Goal: Check status: Check status

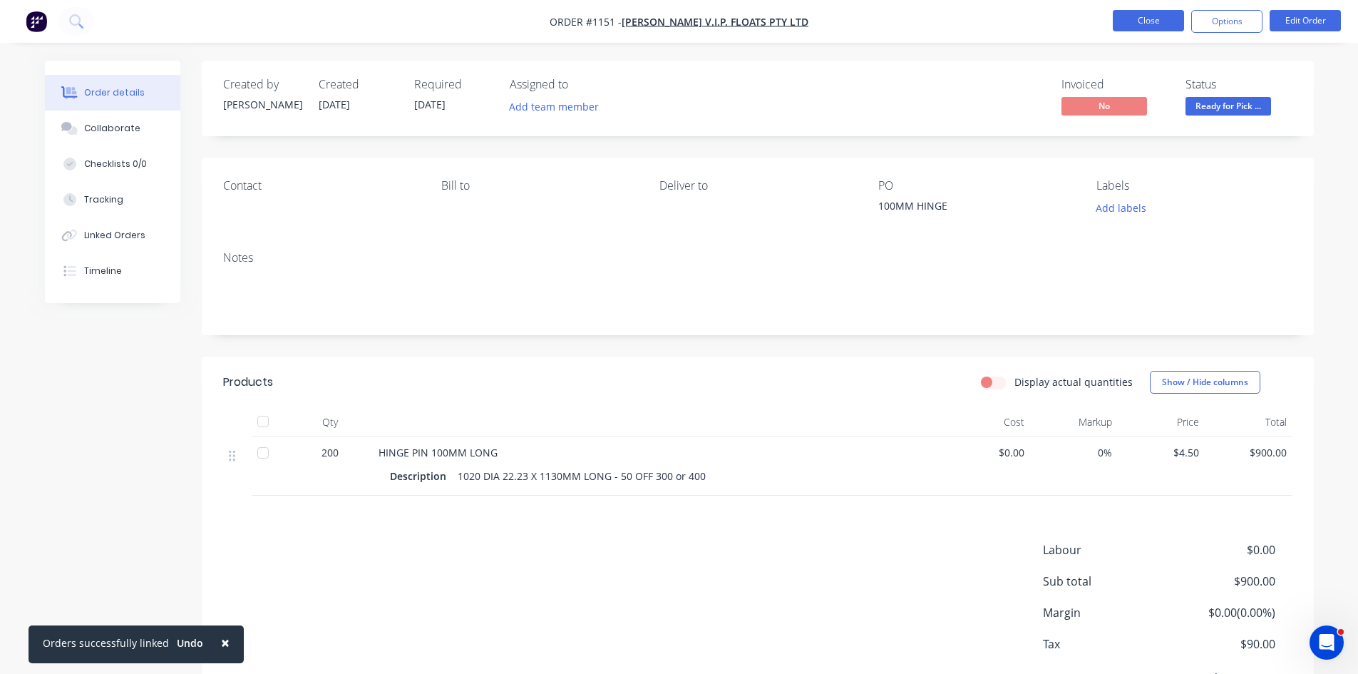
click at [1114, 22] on button "Close" at bounding box center [1148, 20] width 71 height 21
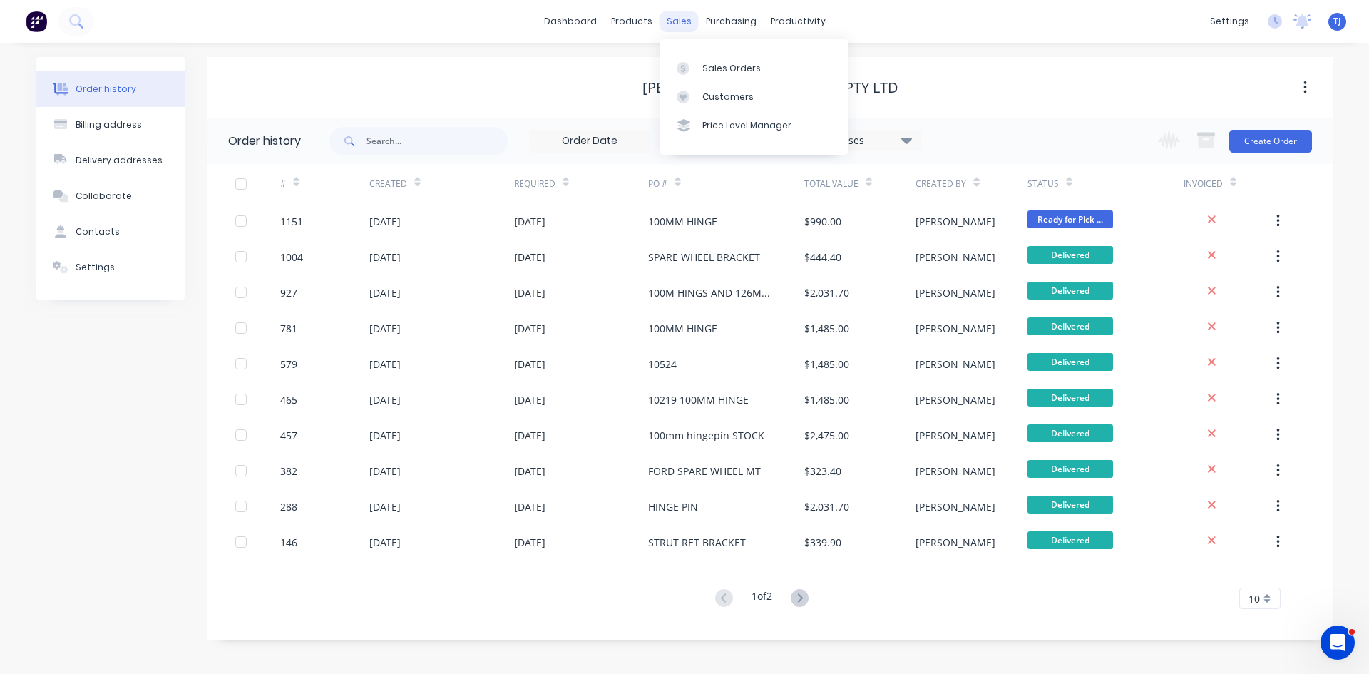
click at [678, 24] on div "sales" at bounding box center [678, 21] width 39 height 21
click at [694, 66] on div at bounding box center [687, 68] width 21 height 13
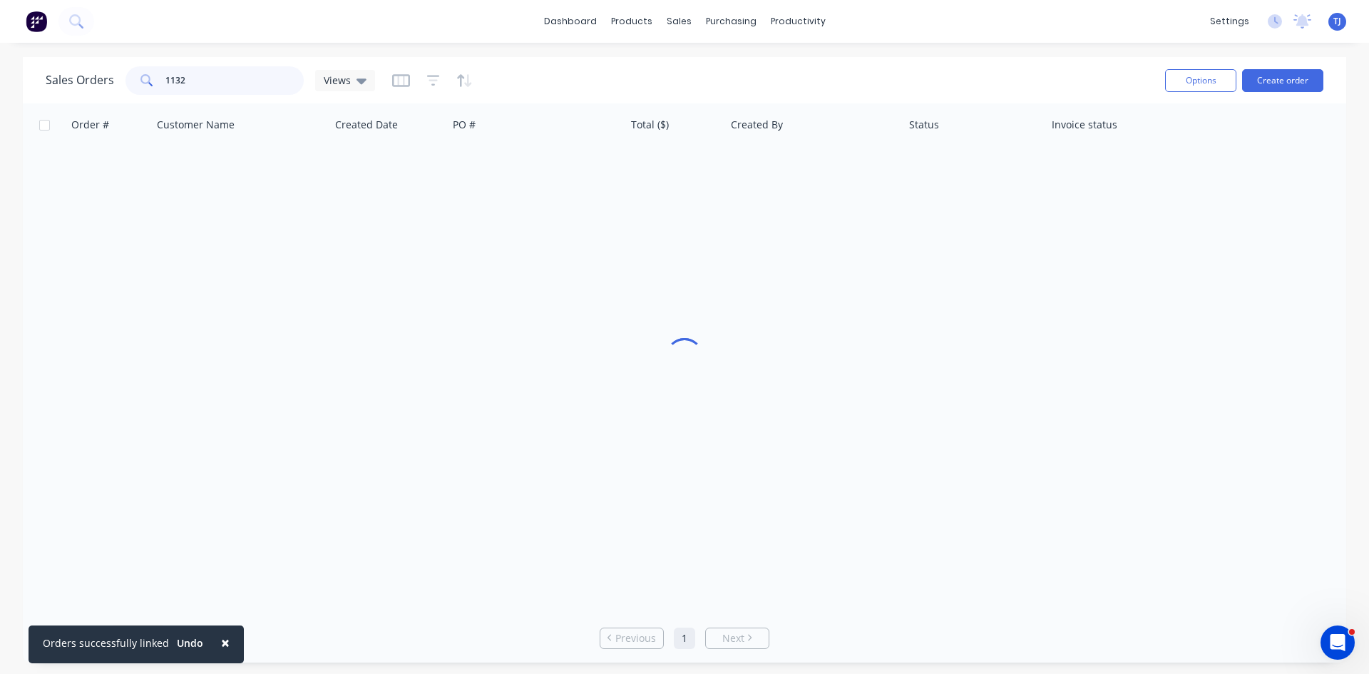
click at [205, 78] on input "1132" at bounding box center [234, 80] width 139 height 29
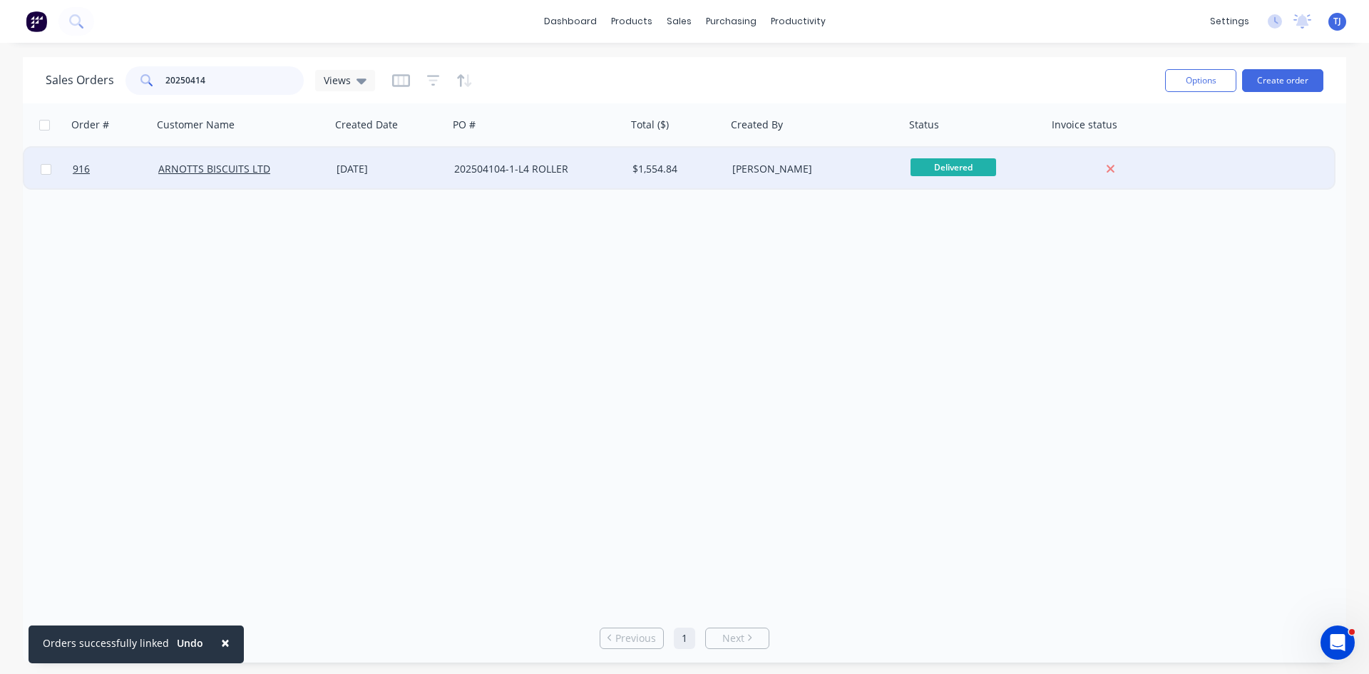
type input "20250414"
click at [478, 170] on div "202504104-1-L4 ROLLER" at bounding box center [533, 169] width 158 height 14
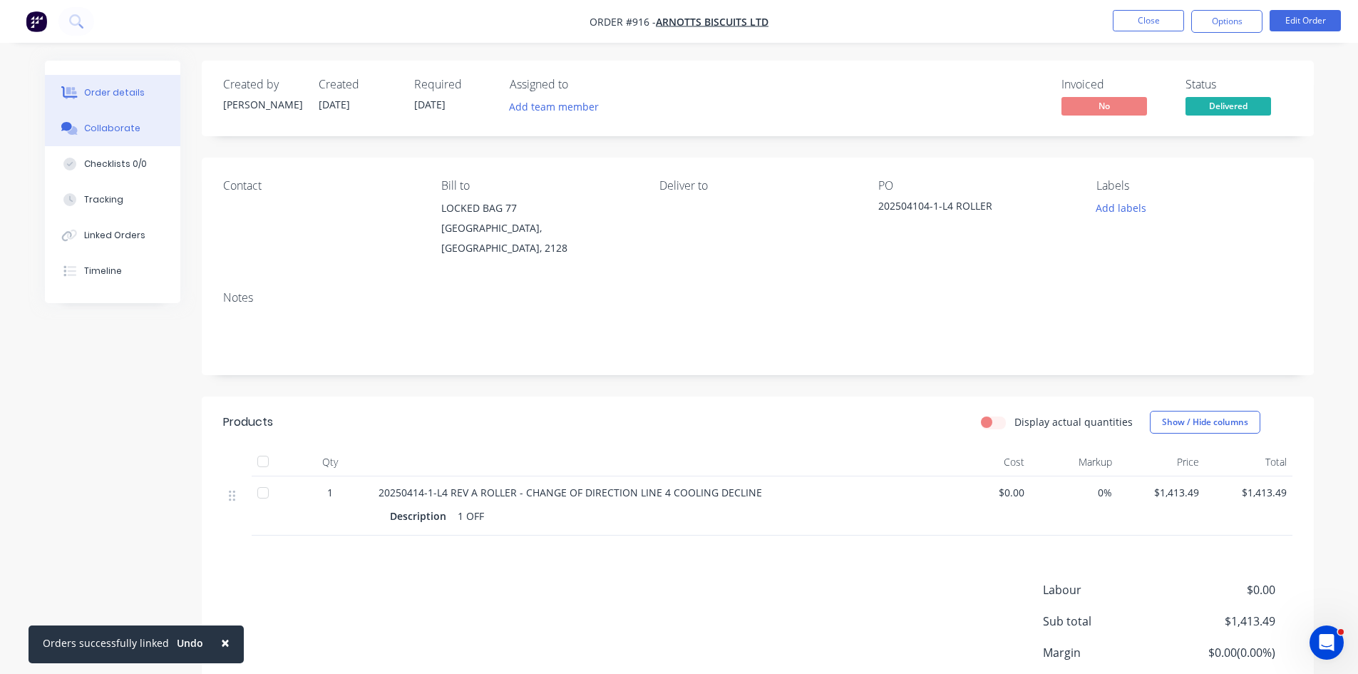
click at [105, 133] on div "Collaborate" at bounding box center [112, 128] width 56 height 13
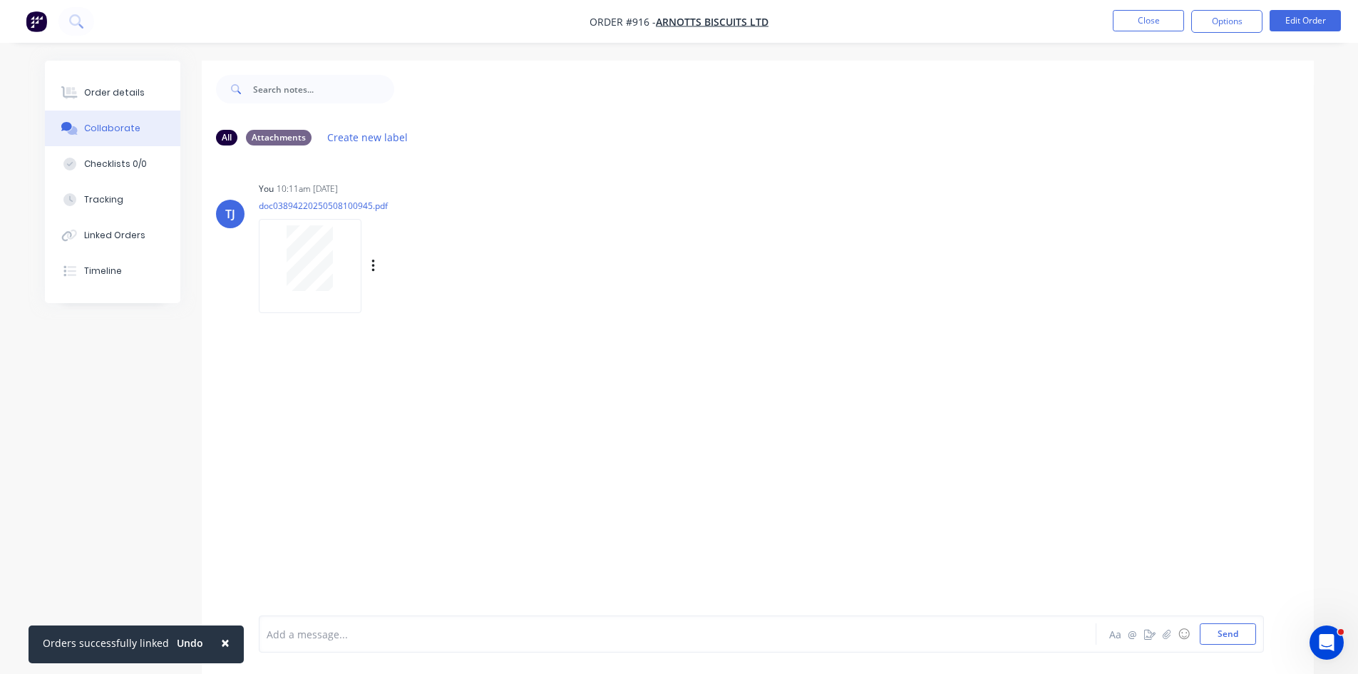
click at [337, 253] on div at bounding box center [310, 258] width 90 height 66
click at [1129, 24] on button "Close" at bounding box center [1148, 20] width 71 height 21
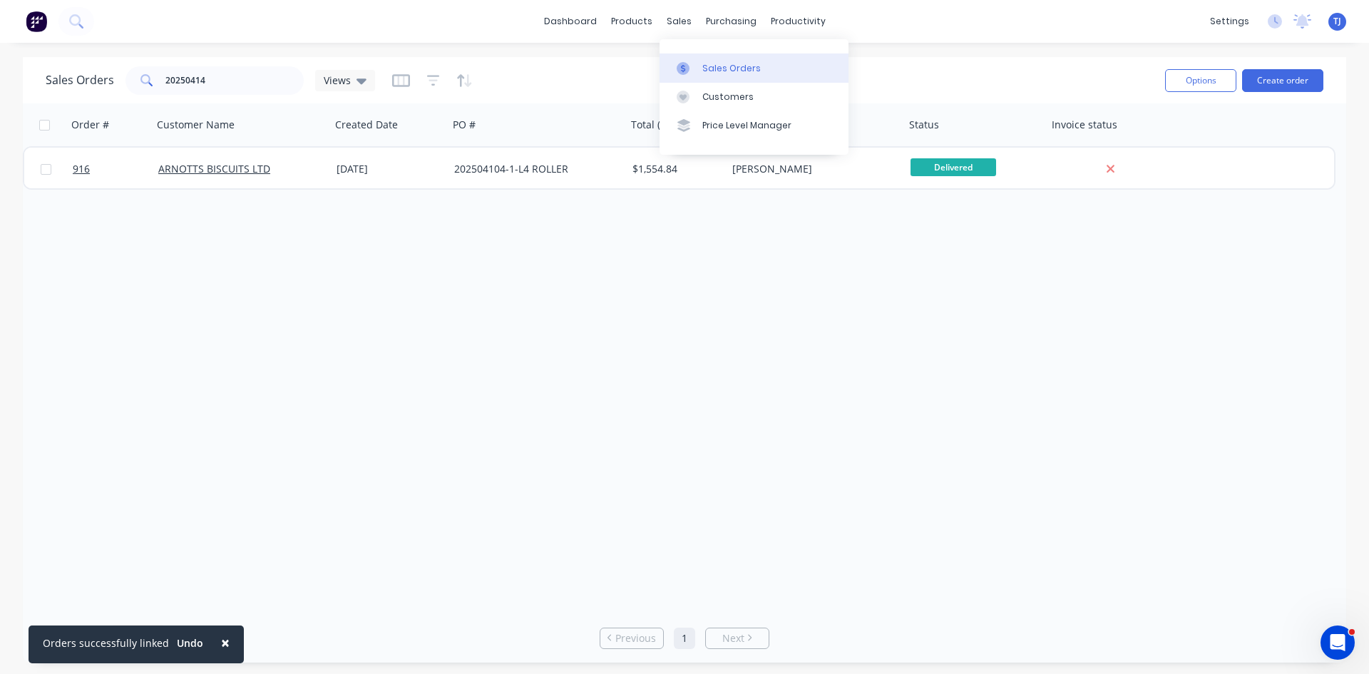
click at [689, 66] on icon at bounding box center [683, 68] width 13 height 13
click at [706, 69] on div "Sales Orders" at bounding box center [731, 68] width 58 height 13
click at [719, 66] on div "Sales Orders" at bounding box center [731, 68] width 58 height 13
click at [729, 71] on div "Sales Orders" at bounding box center [731, 68] width 58 height 13
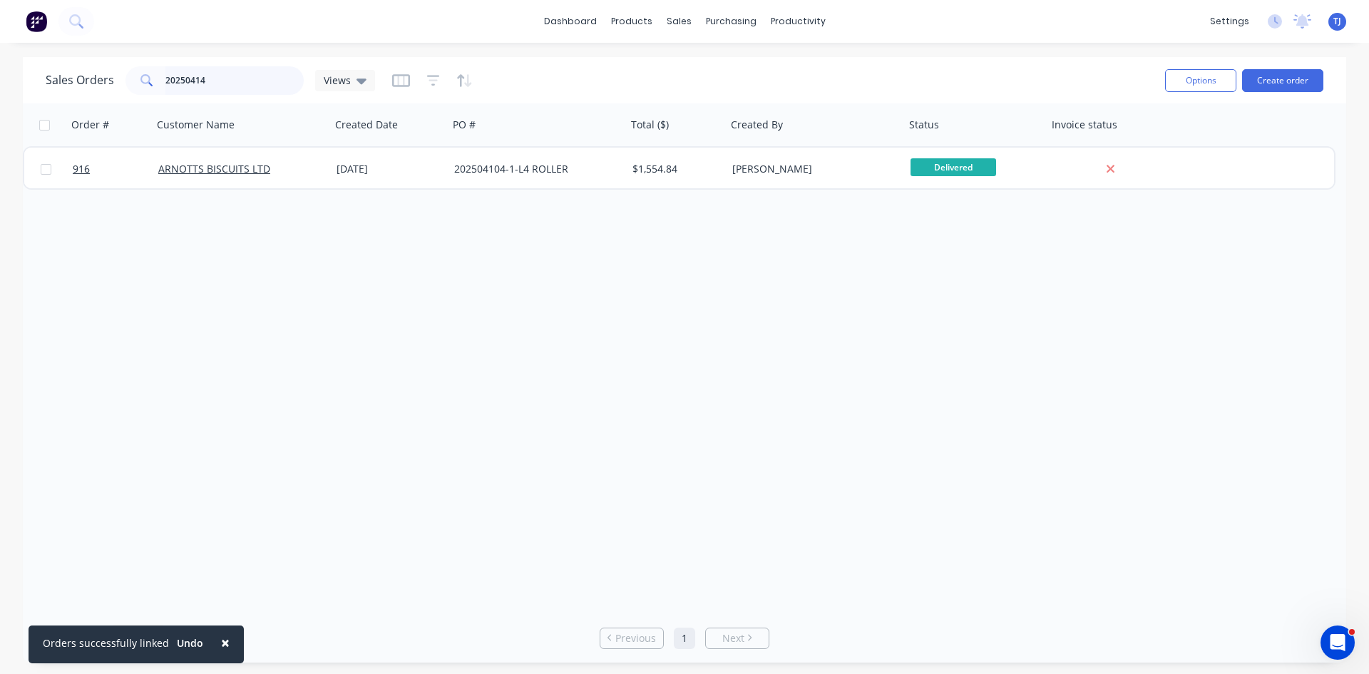
click at [204, 71] on input "20250414" at bounding box center [234, 80] width 139 height 29
click at [207, 76] on input "20250414" at bounding box center [234, 80] width 139 height 29
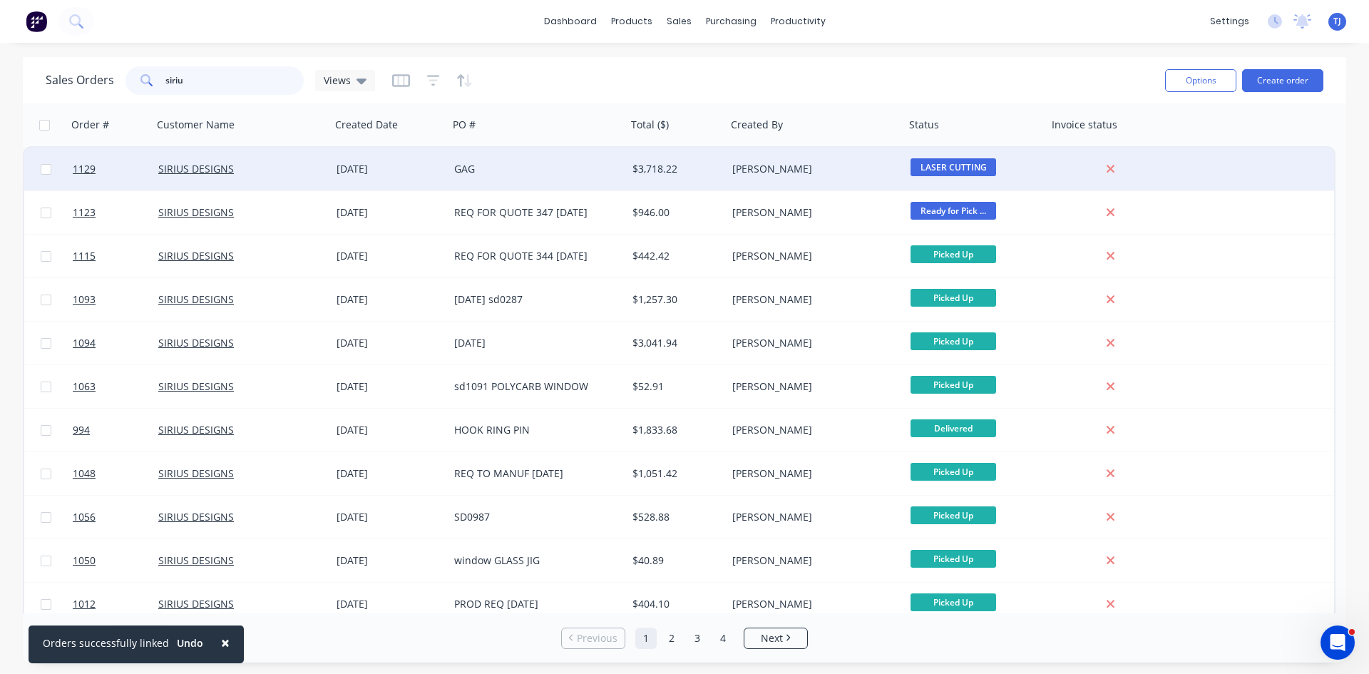
type input "siriu"
click at [362, 165] on div "[DATE]" at bounding box center [389, 169] width 106 height 14
